Goal: Obtain resource: Download file/media

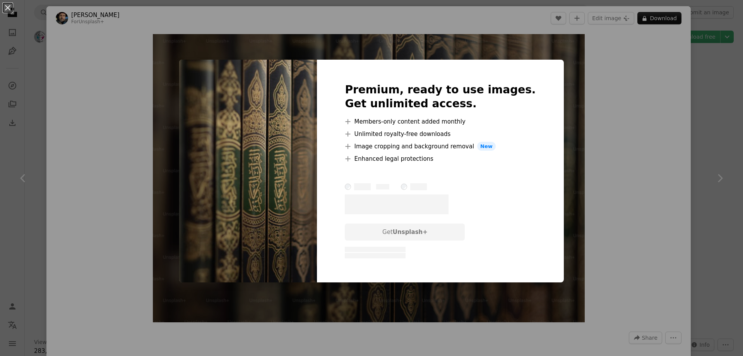
scroll to position [735, 0]
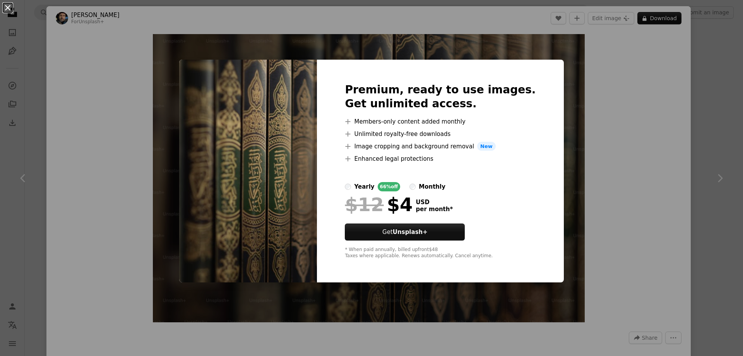
click at [11, 10] on button "An X shape" at bounding box center [7, 7] width 9 height 9
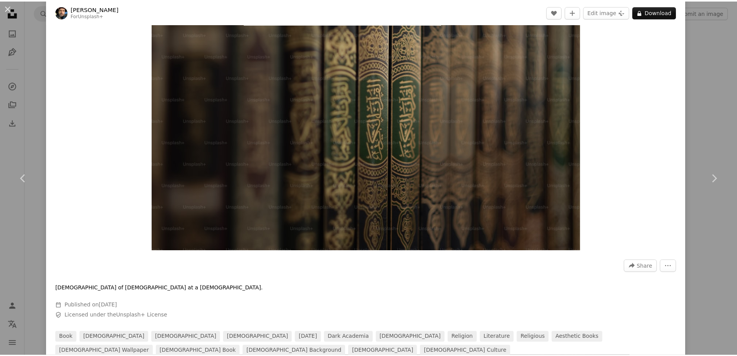
scroll to position [155, 0]
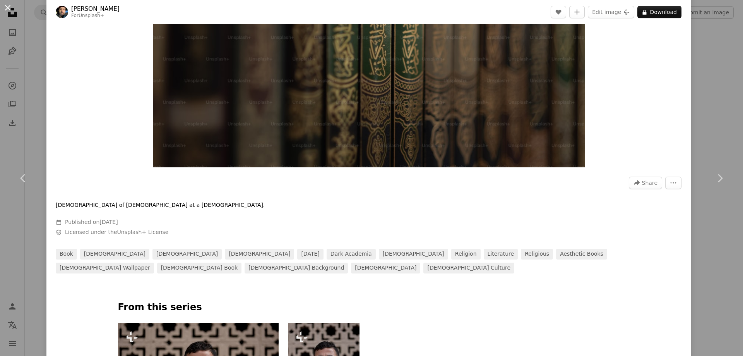
click at [9, 8] on button "An X shape" at bounding box center [7, 7] width 9 height 9
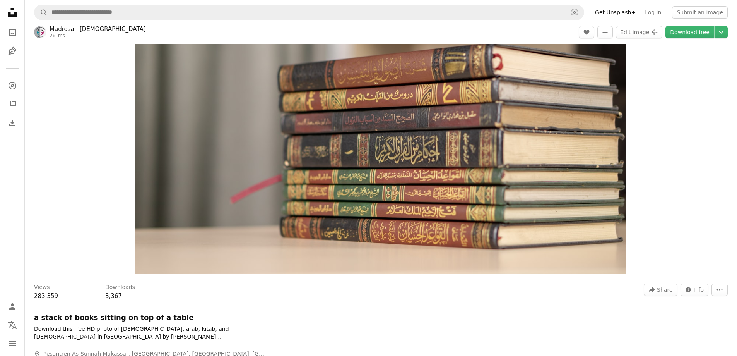
scroll to position [155, 0]
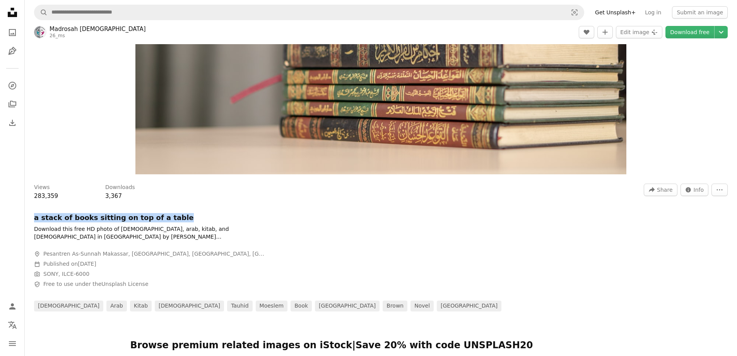
drag, startPoint x: 168, startPoint y: 220, endPoint x: 34, endPoint y: 220, distance: 134.3
click at [34, 220] on h1 "a stack of books sitting on top of a table" at bounding box center [150, 217] width 232 height 9
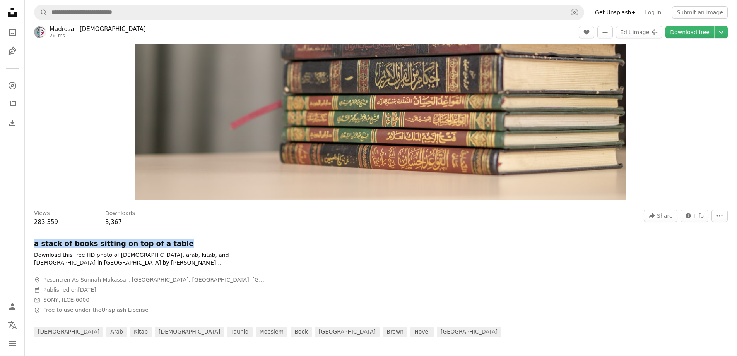
scroll to position [77, 0]
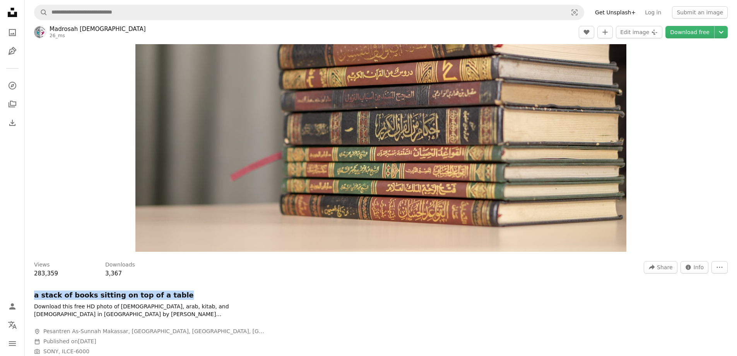
copy h1 "a stack of books sitting on top of a table"
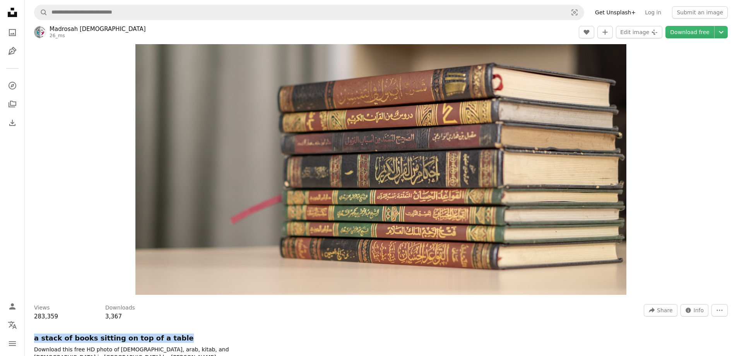
scroll to position [0, 0]
